Goal: Task Accomplishment & Management: Complete application form

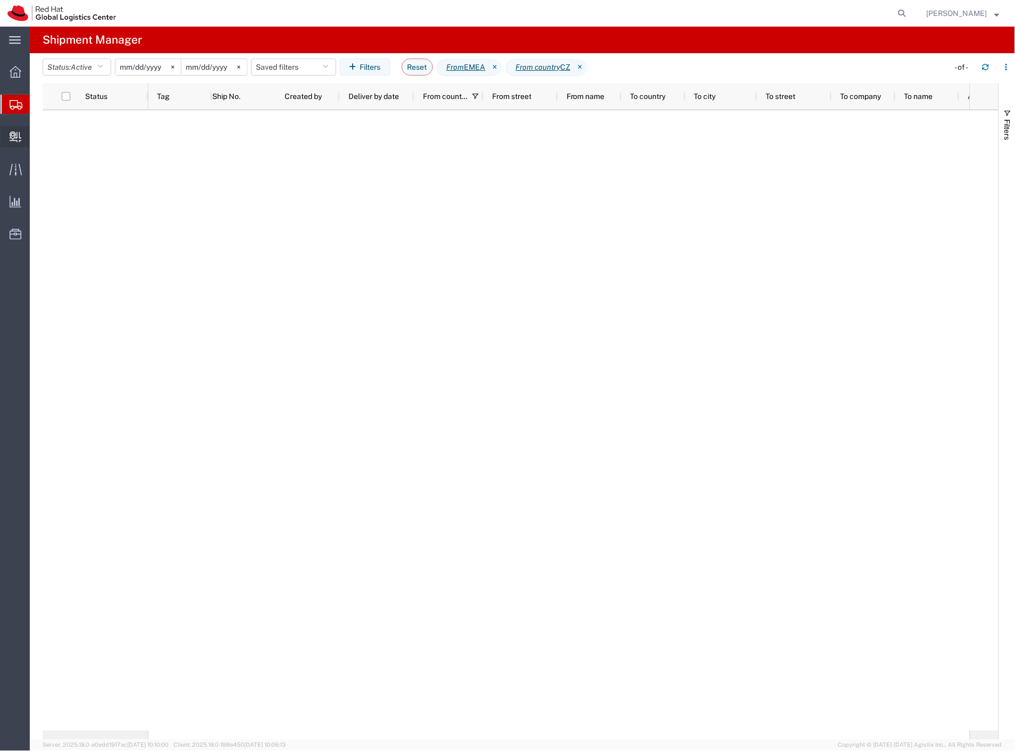
click at [0, 0] on span "Create Delivery" at bounding box center [0, 0] width 0 height 0
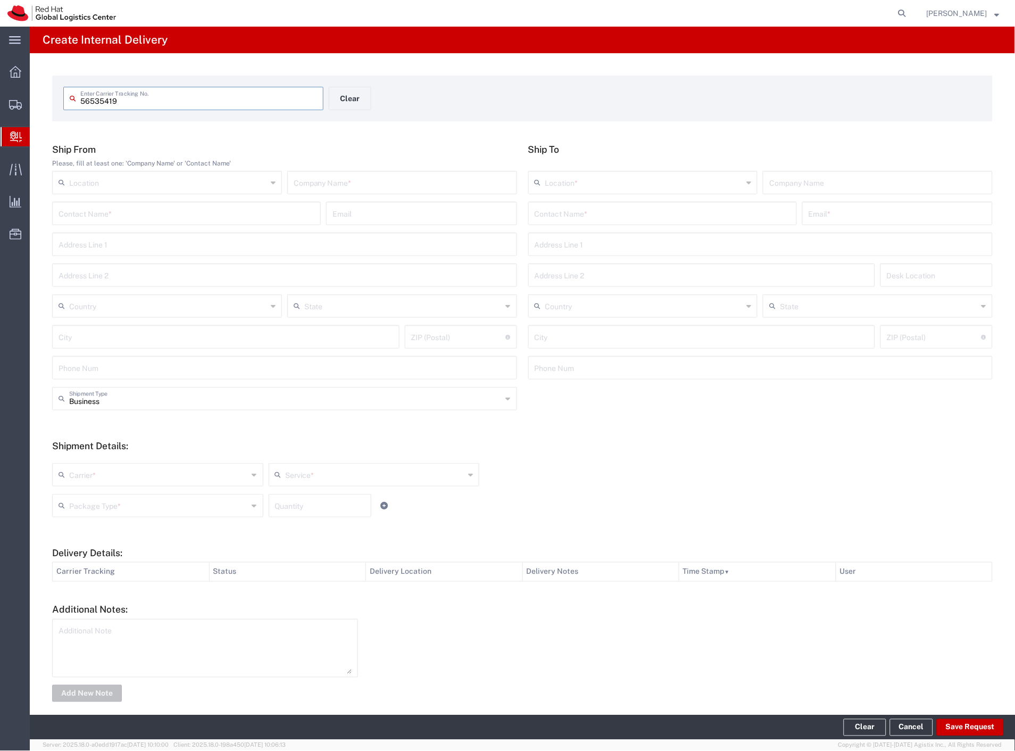
type input "56535419"
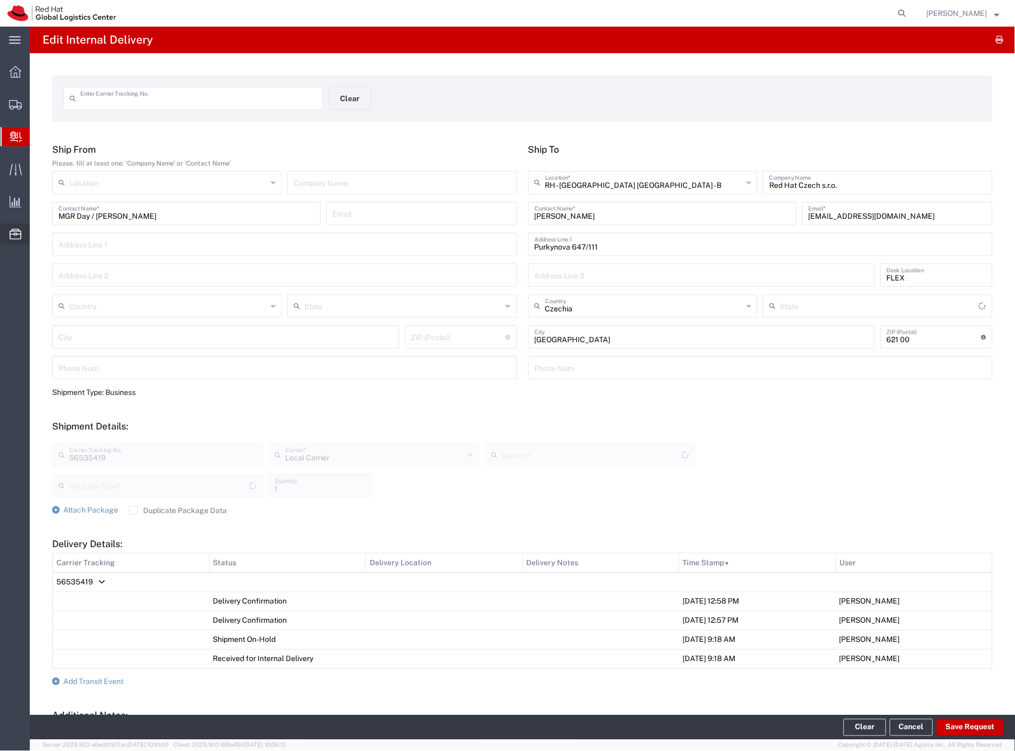
type input "56535419"
type input "Your Packaging"
type input "Local_Ground"
drag, startPoint x: 612, startPoint y: 219, endPoint x: 628, endPoint y: 233, distance: 21.1
click at [612, 219] on input "[PERSON_NAME]" at bounding box center [663, 212] width 256 height 19
